Goal: Check status: Check status

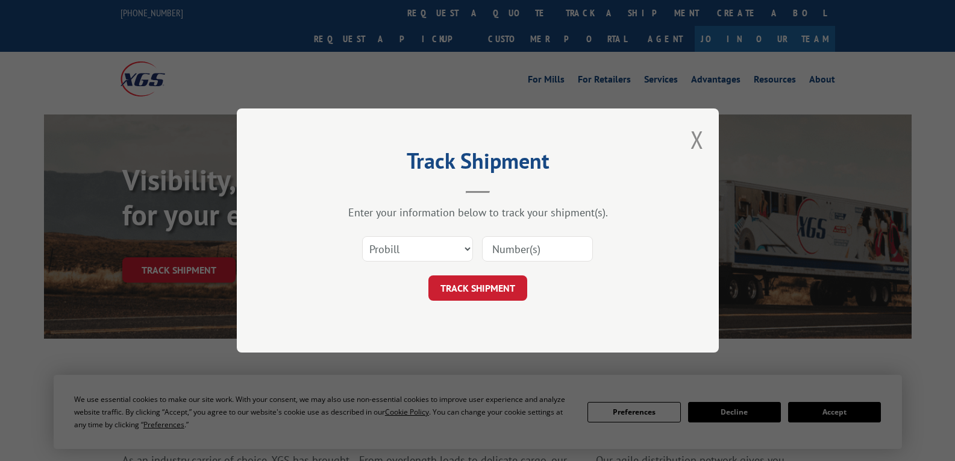
click at [430, 249] on select "Select category... Probill BOL PO" at bounding box center [417, 248] width 111 height 25
select select "bol"
click at [362, 236] on select "Select category... Probill BOL PO" at bounding box center [417, 248] width 111 height 25
click at [542, 253] on input at bounding box center [537, 248] width 111 height 25
type input "479931"
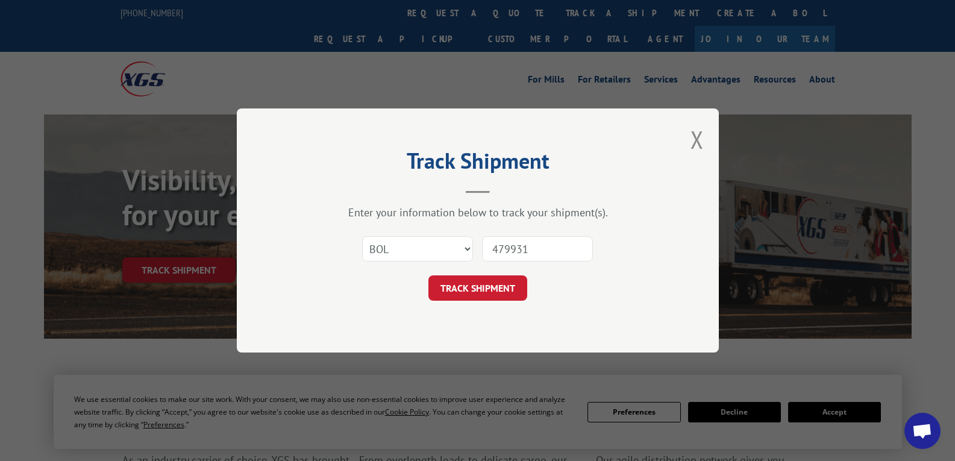
click at [463, 289] on button "TRACK SHIPMENT" at bounding box center [477, 287] width 99 height 25
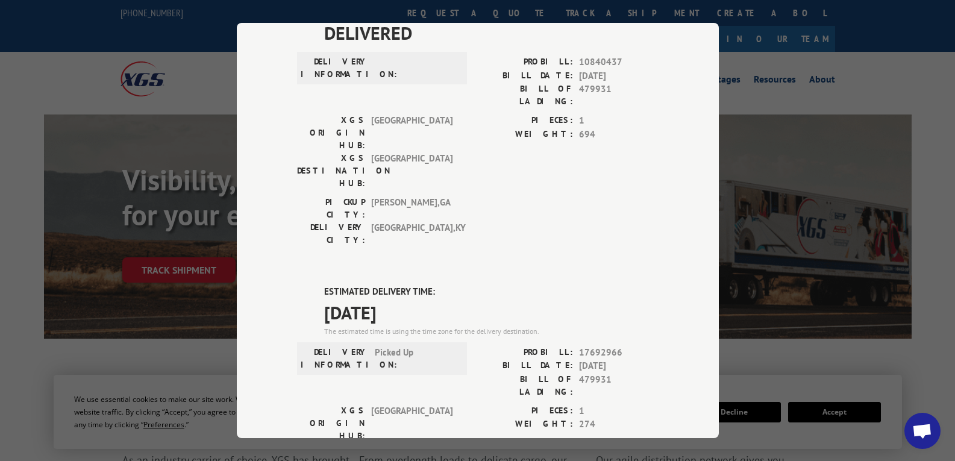
scroll to position [361, 0]
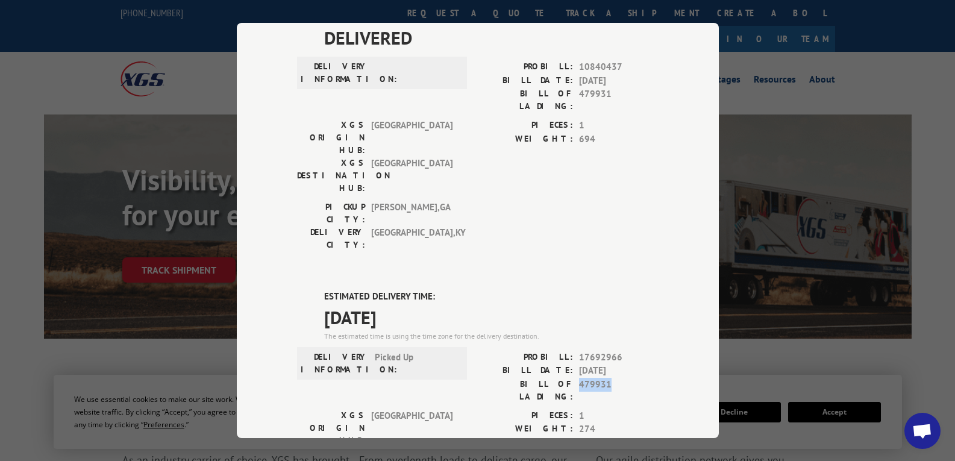
drag, startPoint x: 573, startPoint y: 240, endPoint x: 620, endPoint y: 251, distance: 48.1
click at [620, 351] on div "PROBILL: 17692966 BILL DATE: [DATE] BILL OF LADING: 479931" at bounding box center [568, 380] width 181 height 58
copy span "479931"
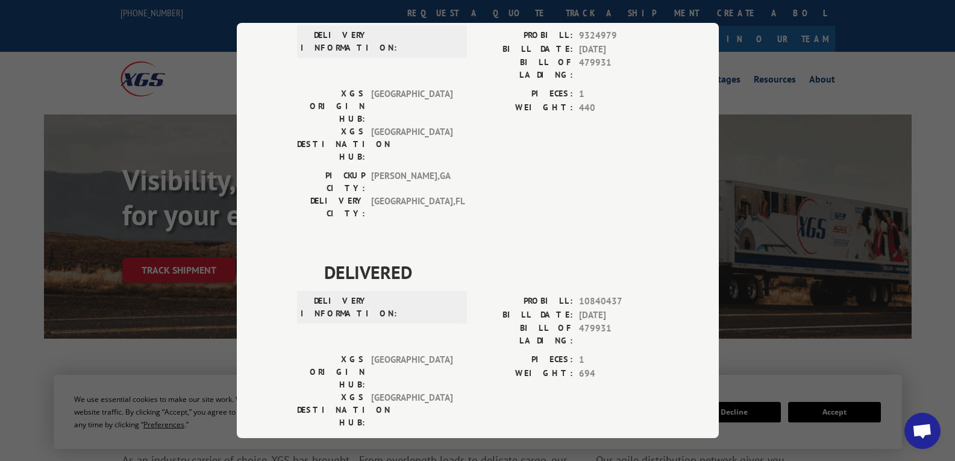
scroll to position [0, 0]
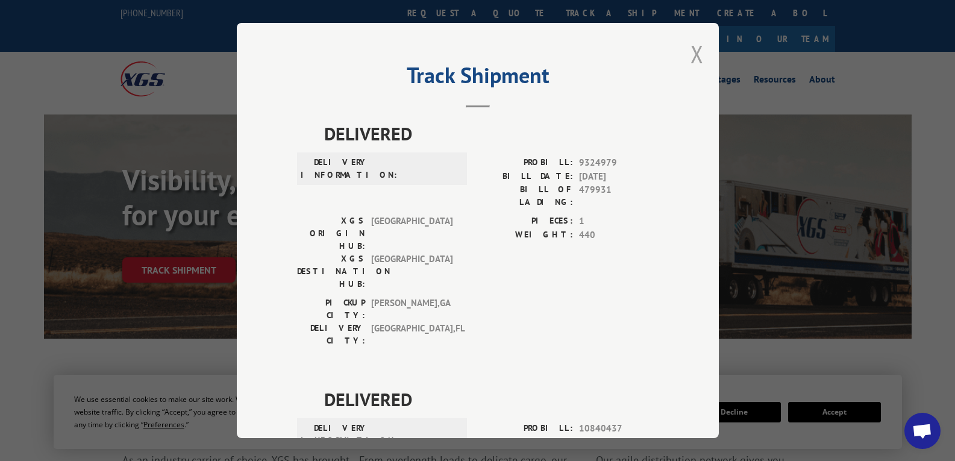
click at [693, 53] on button "Close modal" at bounding box center [696, 54] width 13 height 32
